Goal: Task Accomplishment & Management: Manage account settings

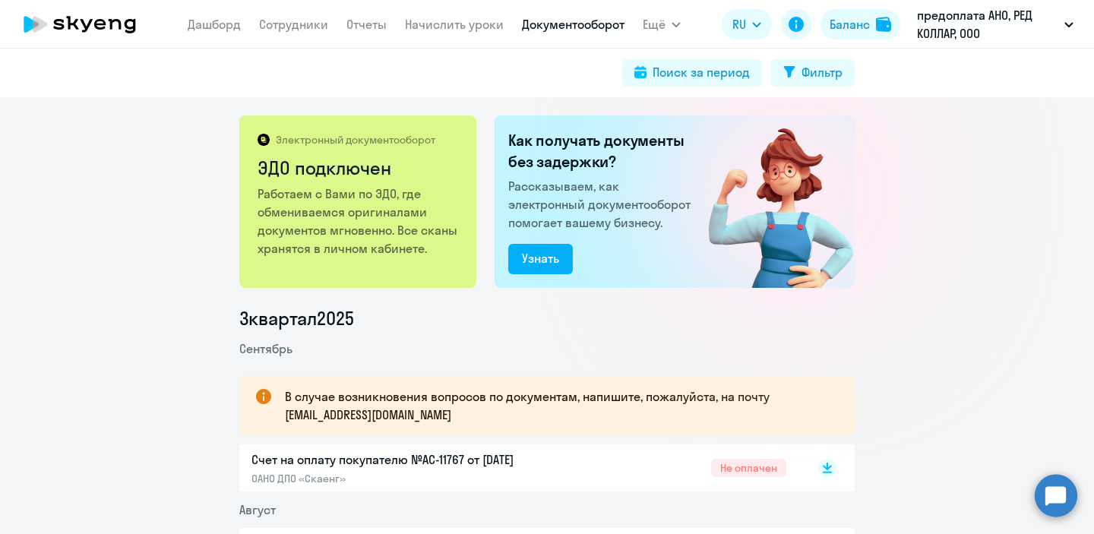
click at [1050, 491] on circle at bounding box center [1056, 495] width 43 height 43
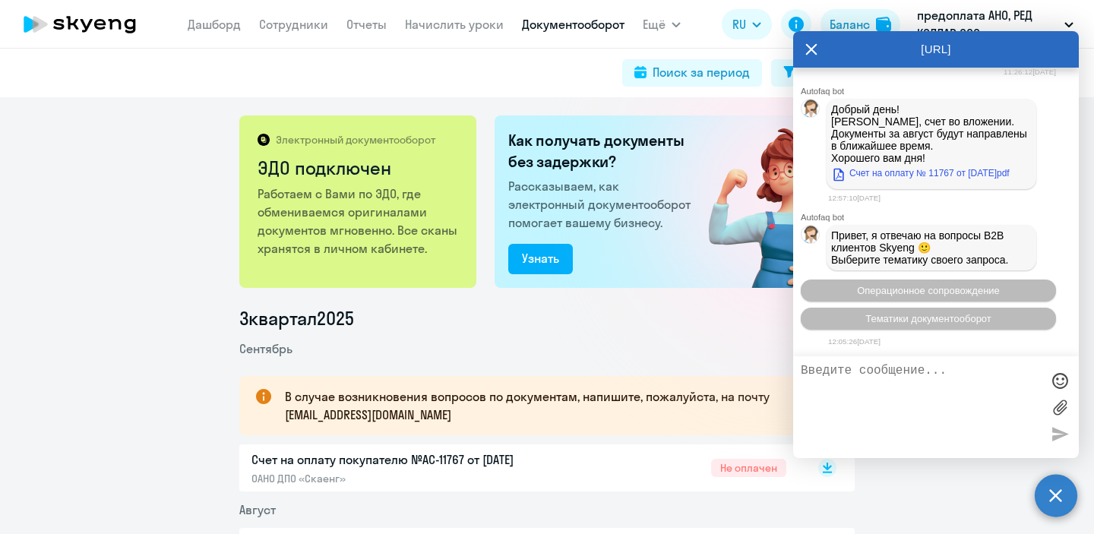
scroll to position [15479, 0]
click at [492, 86] on div "Поиск за период Фильтр" at bounding box center [546, 72] width 615 height 27
click at [432, 25] on link "Начислить уроки" at bounding box center [454, 24] width 99 height 15
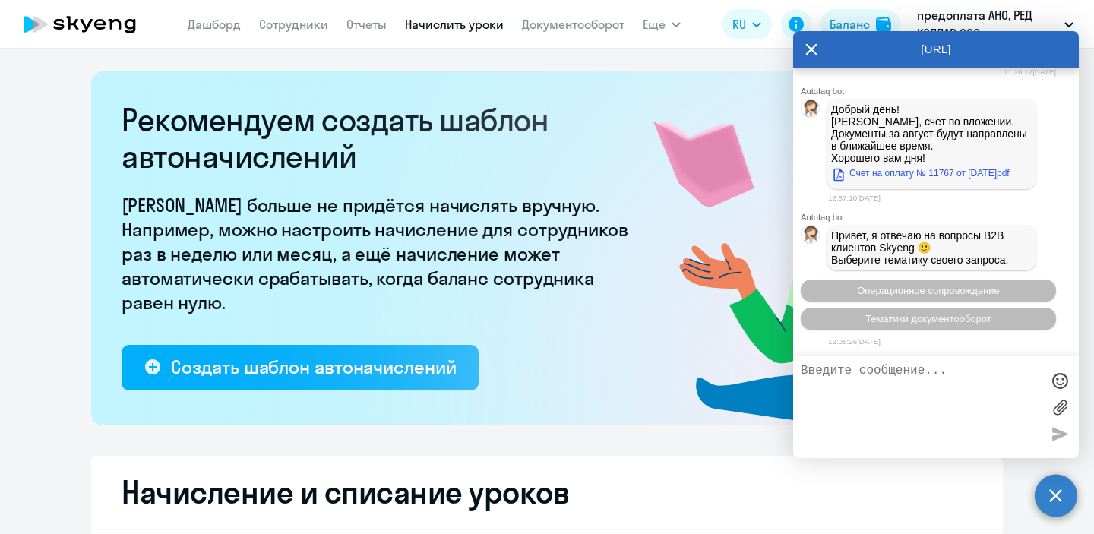
select select "10"
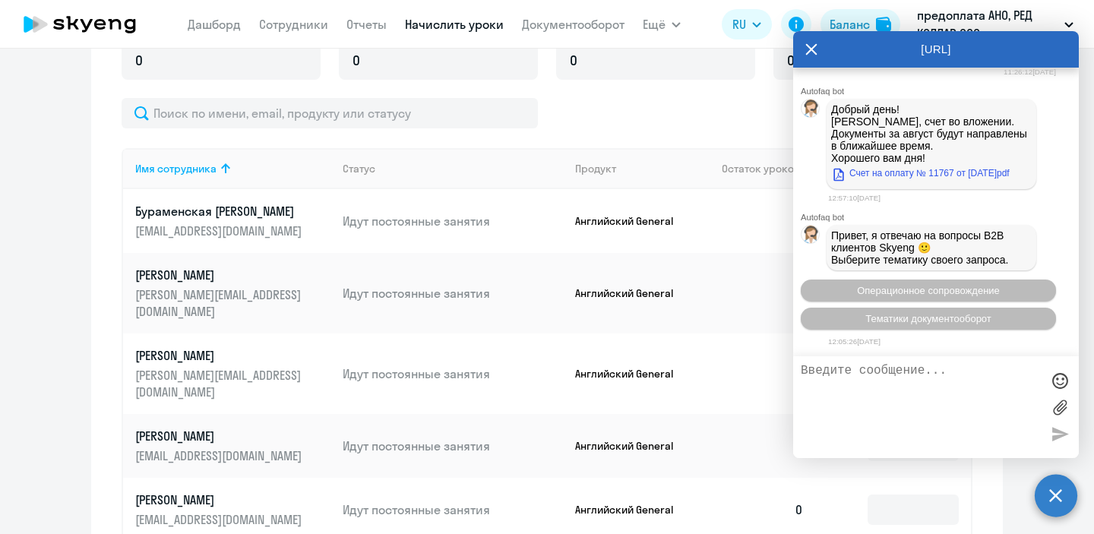
scroll to position [613, 0]
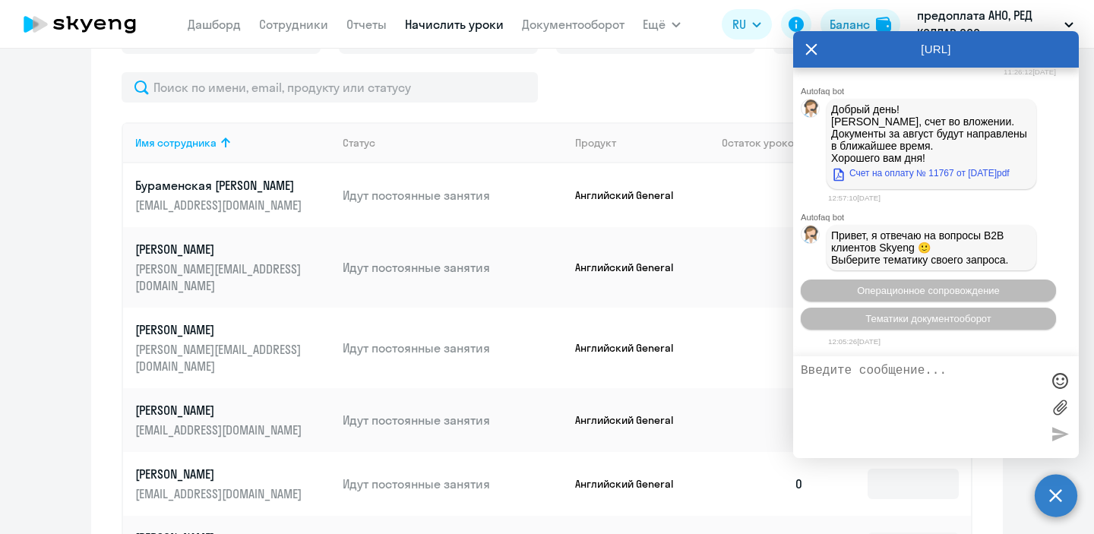
click at [816, 51] on icon at bounding box center [811, 49] width 12 height 36
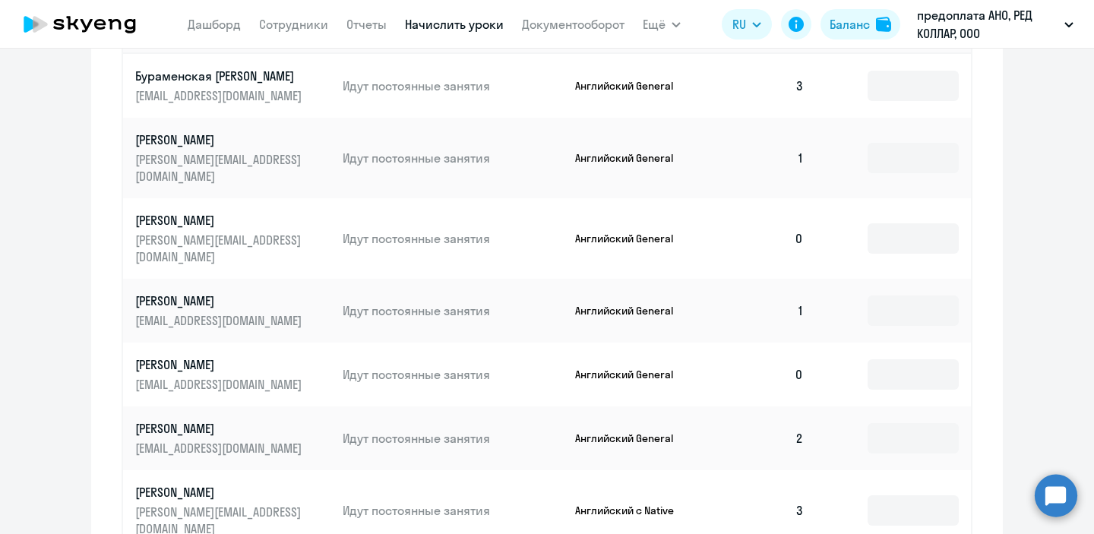
scroll to position [944, 0]
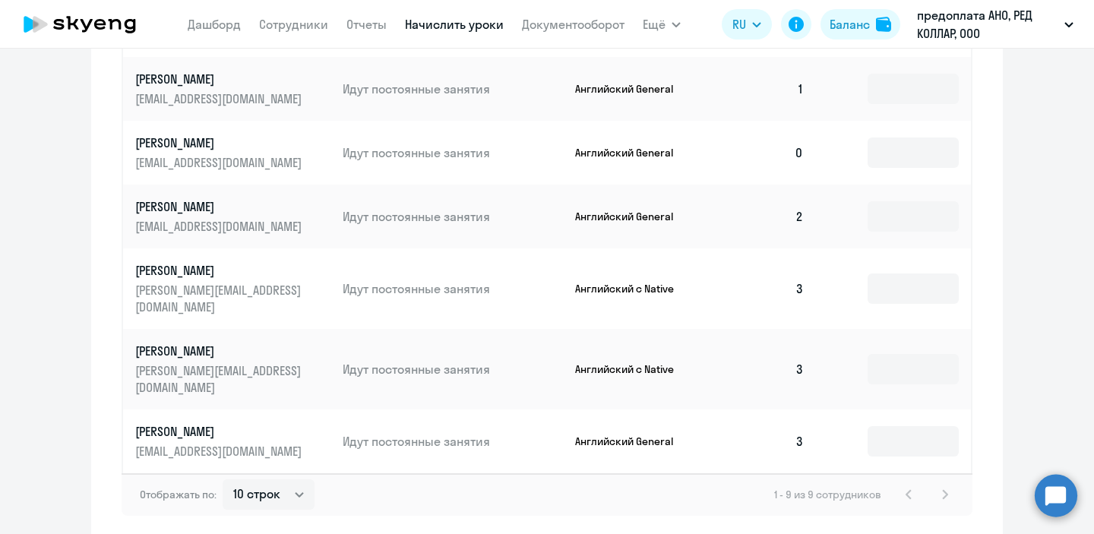
click at [942, 485] on div "1 - 9 из 9 сотрудников" at bounding box center [864, 494] width 180 height 18
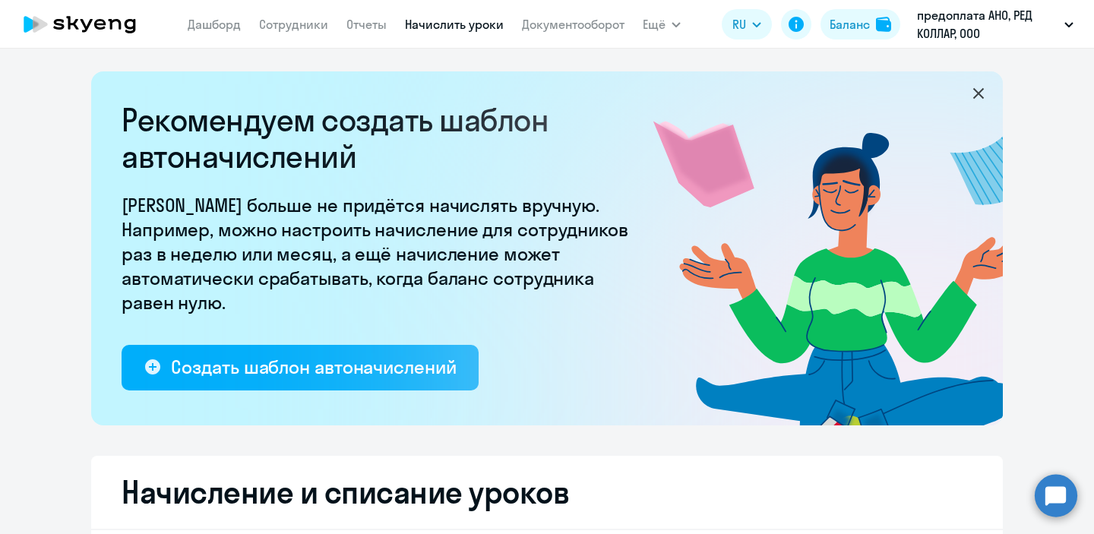
scroll to position [45, 0]
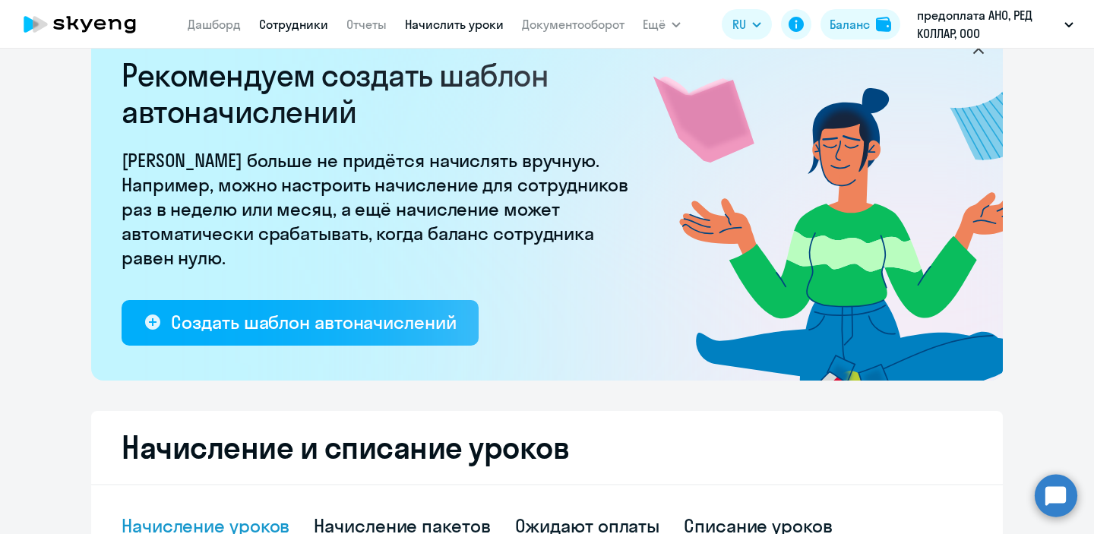
click at [302, 26] on link "Сотрудники" at bounding box center [293, 24] width 69 height 15
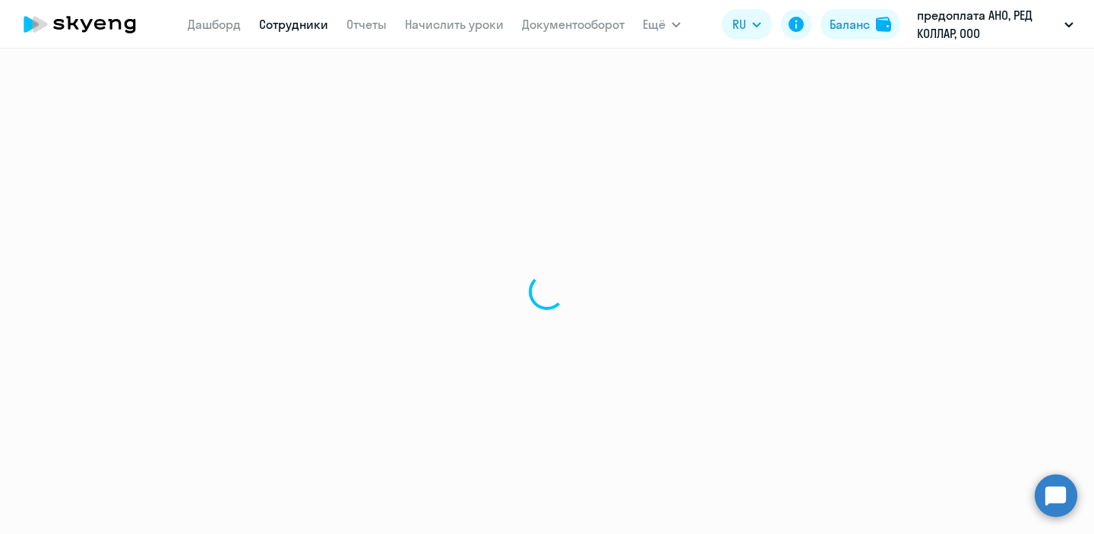
select select "30"
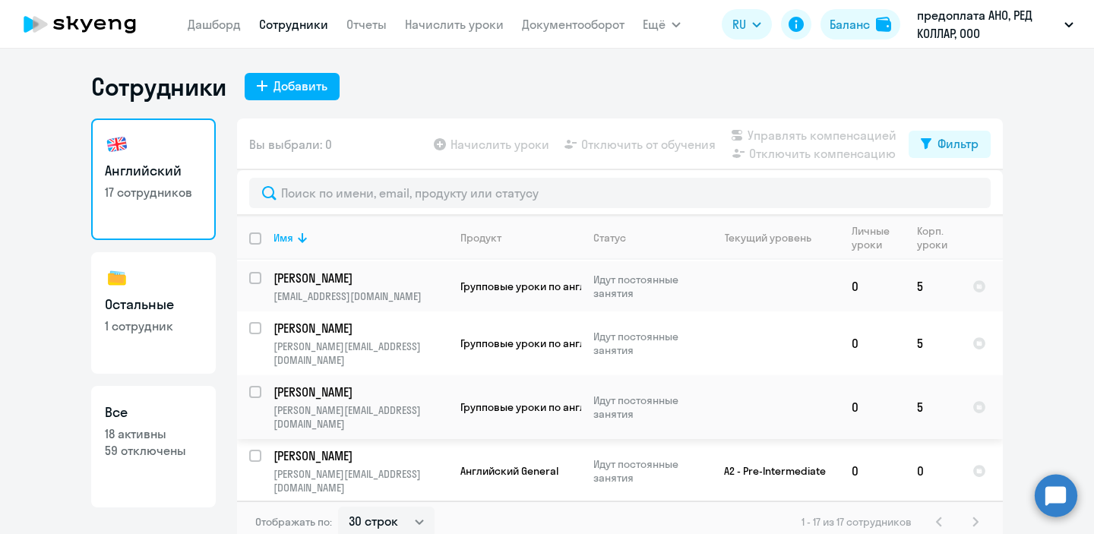
scroll to position [9, 0]
